Goal: Find specific page/section: Find specific page/section

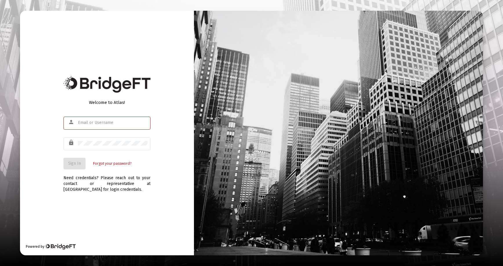
type input "[EMAIL_ADDRESS][DOMAIN_NAME]"
click at [273, 76] on div at bounding box center [338, 133] width 289 height 245
click at [77, 165] on span "Sign In" at bounding box center [74, 163] width 13 height 5
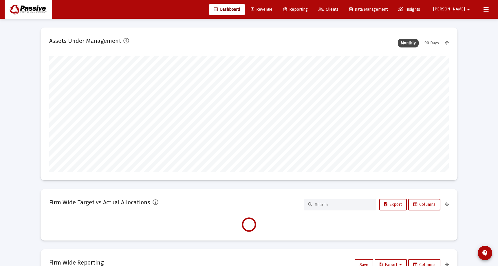
scroll to position [116, 400]
type input "[DATE]"
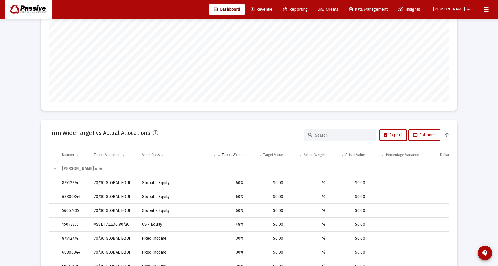
scroll to position [0, 0]
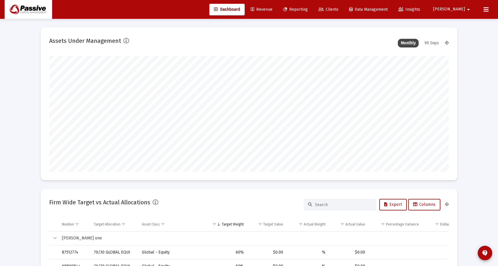
click at [488, 9] on icon at bounding box center [486, 9] width 5 height 7
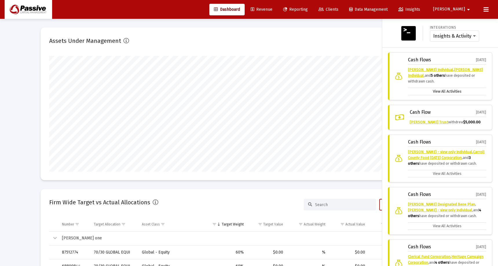
click at [445, 92] on label "View All Activities" at bounding box center [447, 92] width 78 height 8
click at [0, 0] on input "View All Activities" at bounding box center [0, 0] width 0 height 0
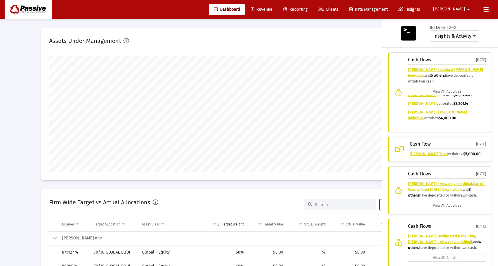
scroll to position [70, 0]
click at [487, 10] on icon at bounding box center [486, 9] width 5 height 7
